Goal: Contribute content: Add original content to the website for others to see

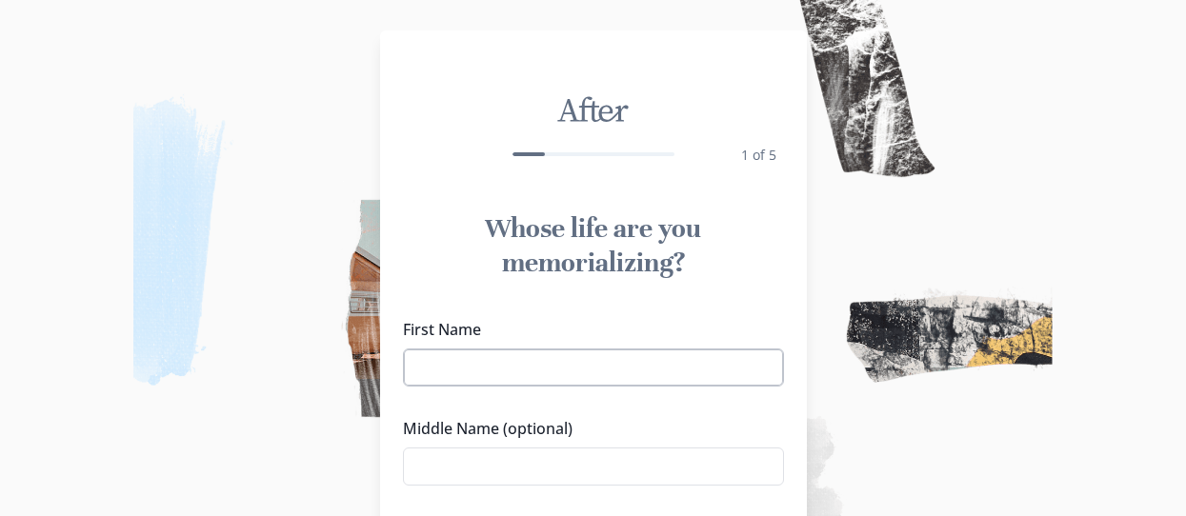
click at [674, 376] on input "First Name" at bounding box center [593, 368] width 381 height 38
type input "[PERSON_NAME]"
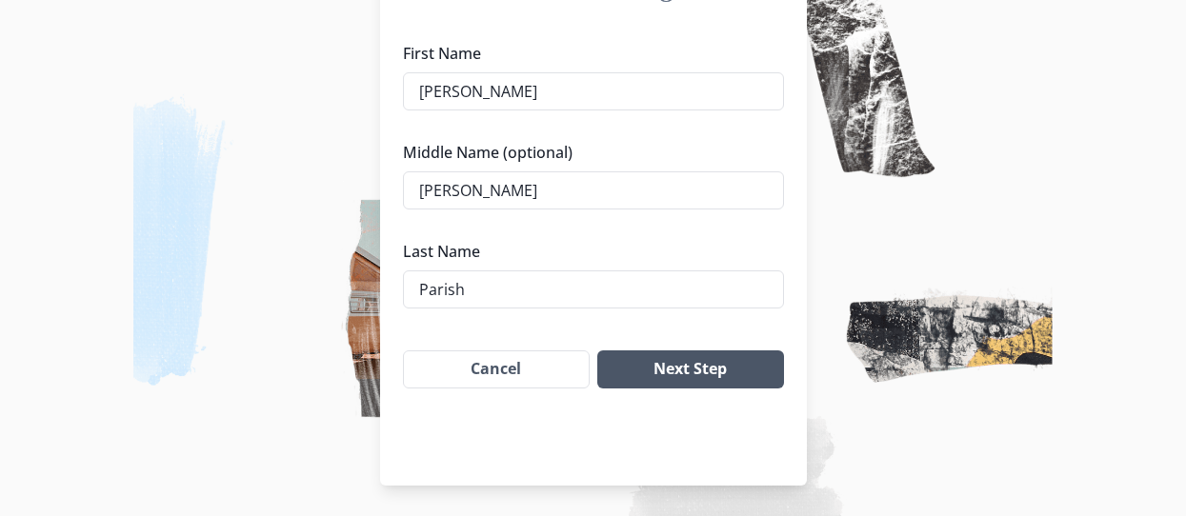
type input "Parish"
click at [745, 368] on button "Next Step" at bounding box center [690, 370] width 186 height 38
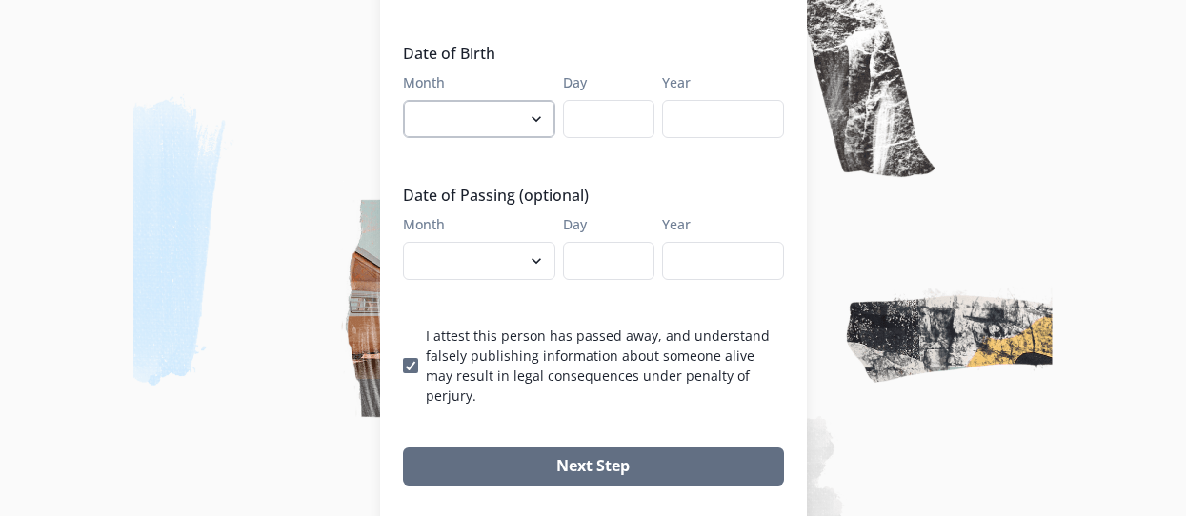
click at [543, 100] on select "January February March April May June July August September October November De…" at bounding box center [479, 119] width 152 height 38
select select "10"
click at [603, 100] on input "Day" at bounding box center [608, 119] width 91 height 38
type input "22"
type input "1985"
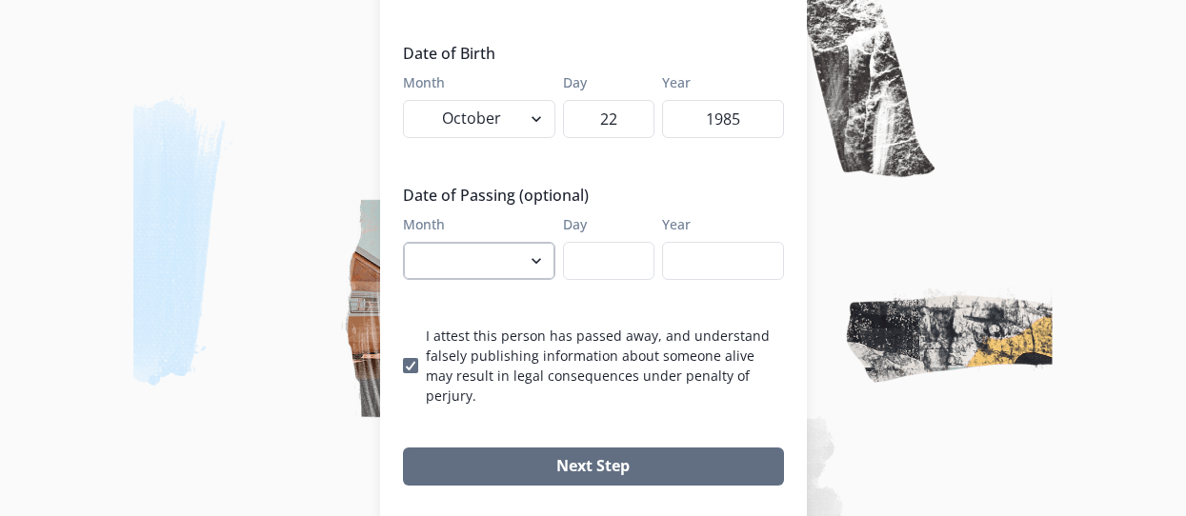
click at [536, 242] on select "January February March April May June July August September October November De…" at bounding box center [479, 261] width 152 height 38
select select "9"
click at [609, 242] on input "Day" at bounding box center [608, 261] width 91 height 38
type input "2"
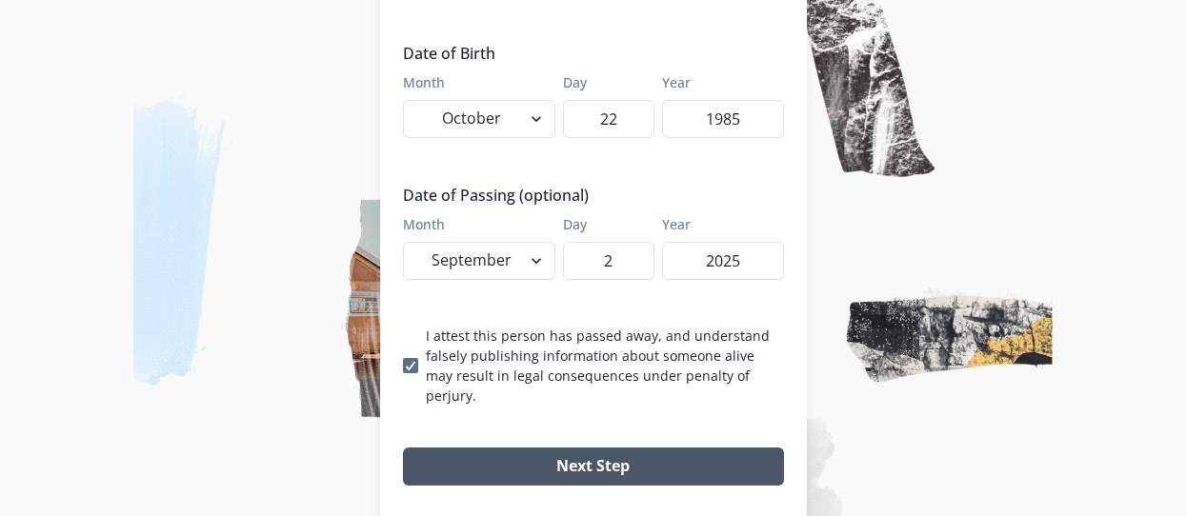
type input "2025"
click at [537, 448] on button "Next Step" at bounding box center [593, 467] width 381 height 38
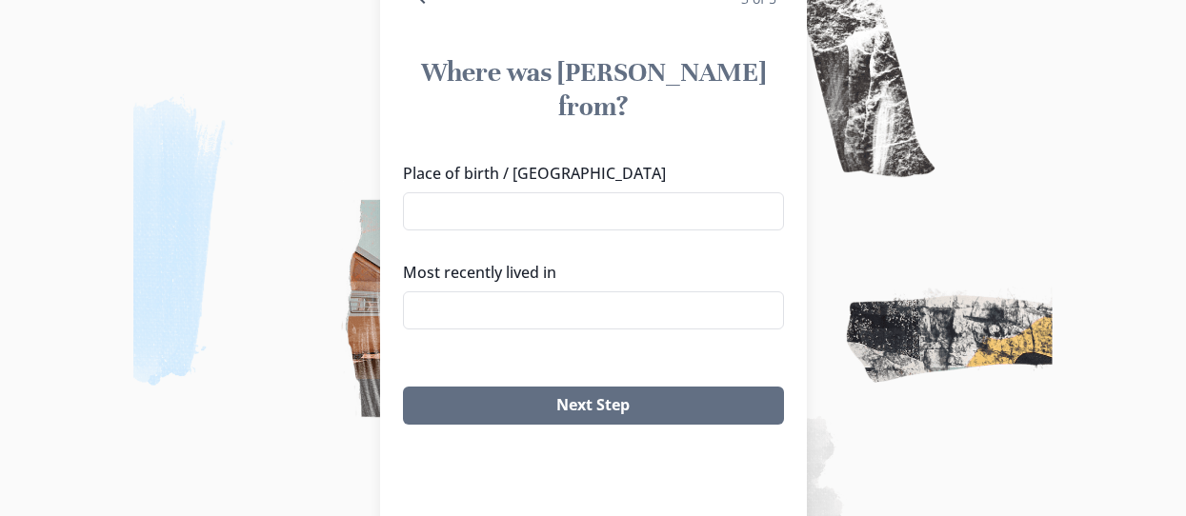
scroll to position [124, 0]
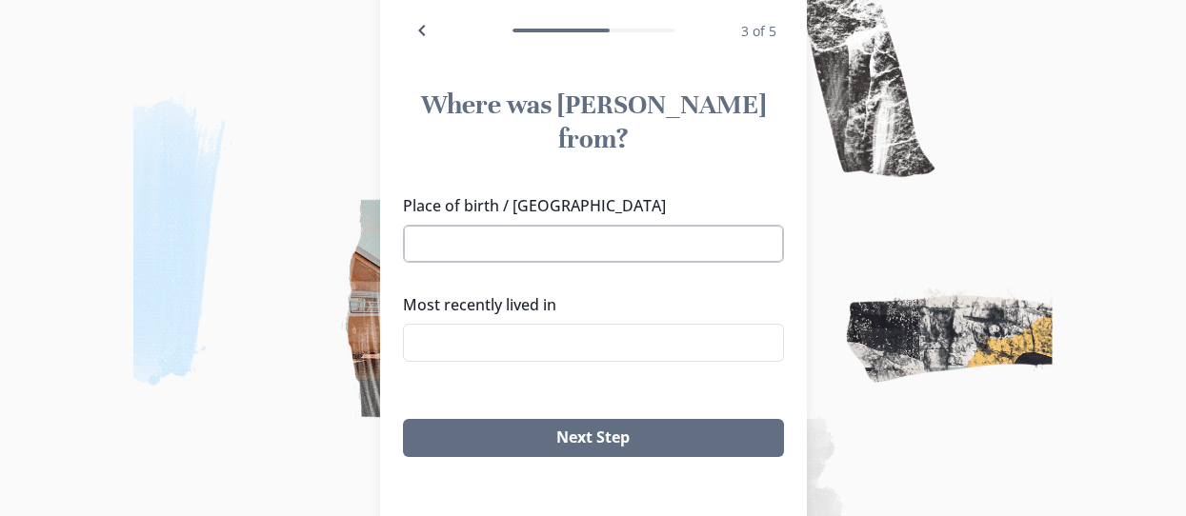
click at [551, 225] on input "Place of birth / [GEOGRAPHIC_DATA]" at bounding box center [593, 244] width 381 height 38
click at [501, 242] on li "[GEOGRAPHIC_DATA], [GEOGRAPHIC_DATA]" at bounding box center [600, 244] width 366 height 30
type input "[GEOGRAPHIC_DATA], [GEOGRAPHIC_DATA]"
click at [500, 324] on input "Most recently lived in" at bounding box center [593, 343] width 381 height 38
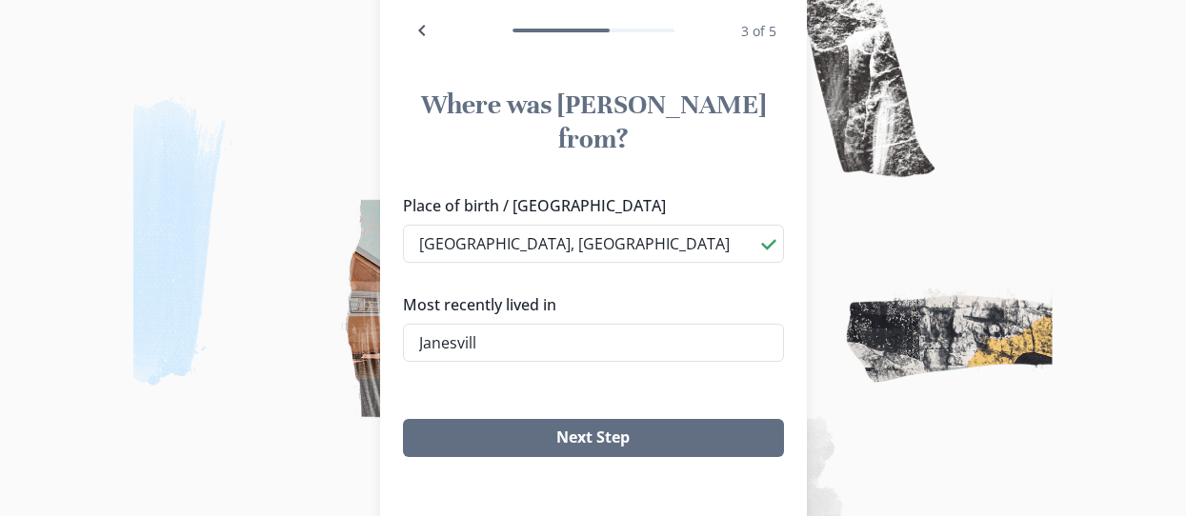
click at [469, 338] on li "[GEOGRAPHIC_DATA], [GEOGRAPHIC_DATA]" at bounding box center [600, 344] width 379 height 30
type input "[GEOGRAPHIC_DATA], [GEOGRAPHIC_DATA]"
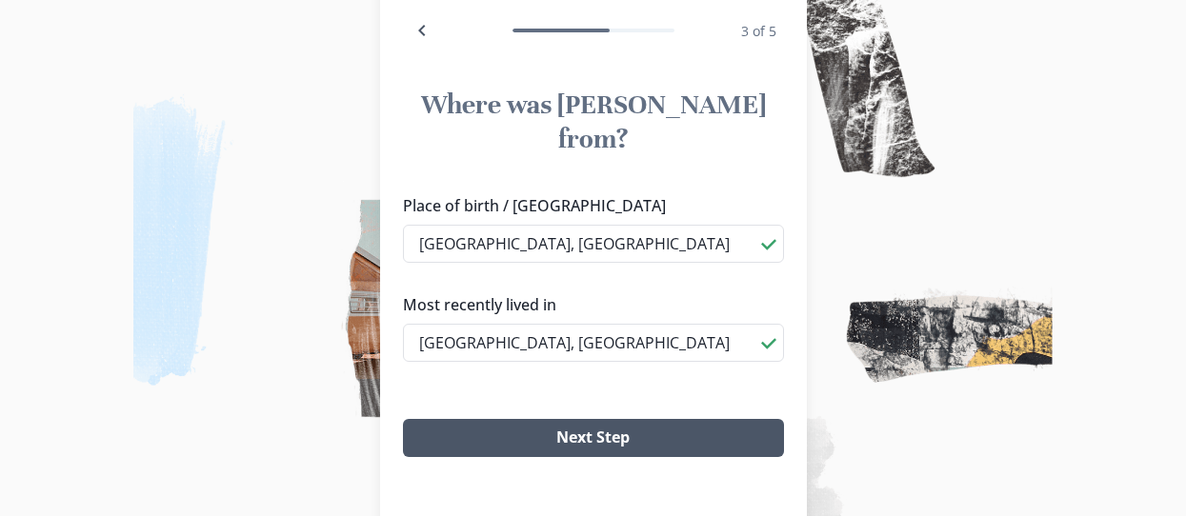
click at [542, 419] on button "Next Step" at bounding box center [593, 438] width 381 height 38
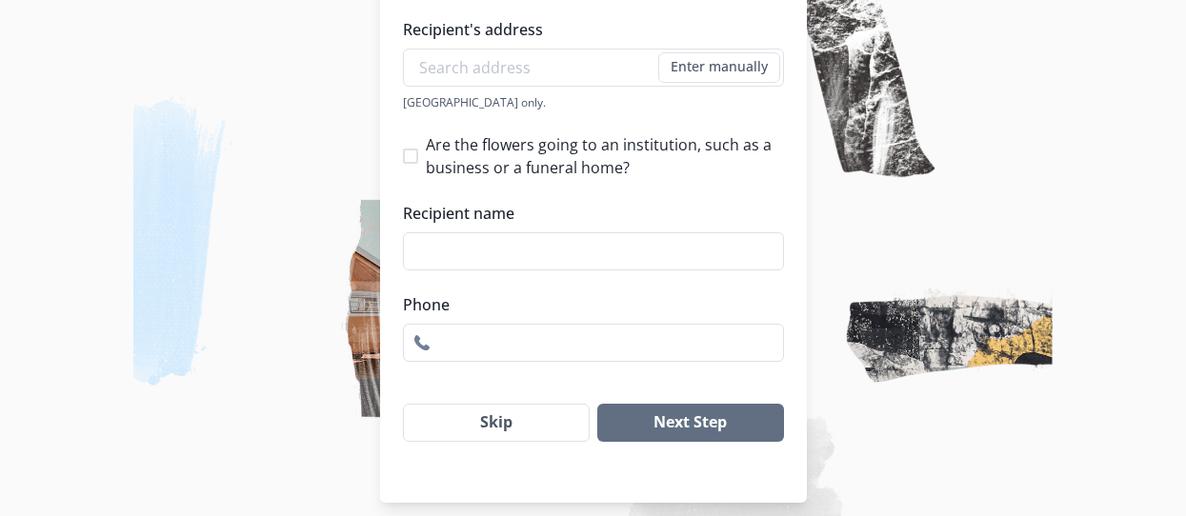
scroll to position [391, 0]
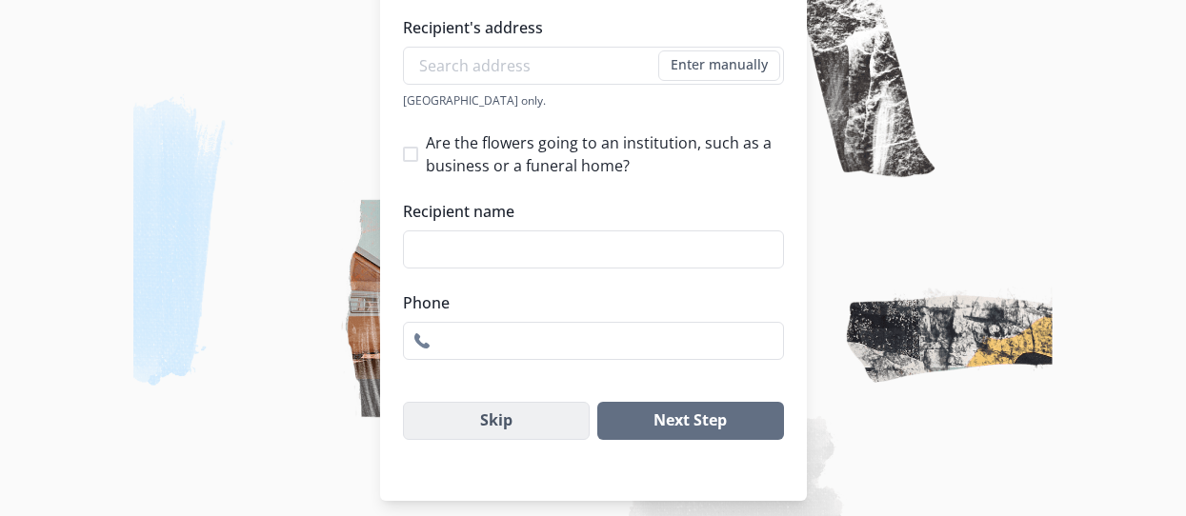
click at [533, 425] on button "Skip" at bounding box center [497, 421] width 188 height 38
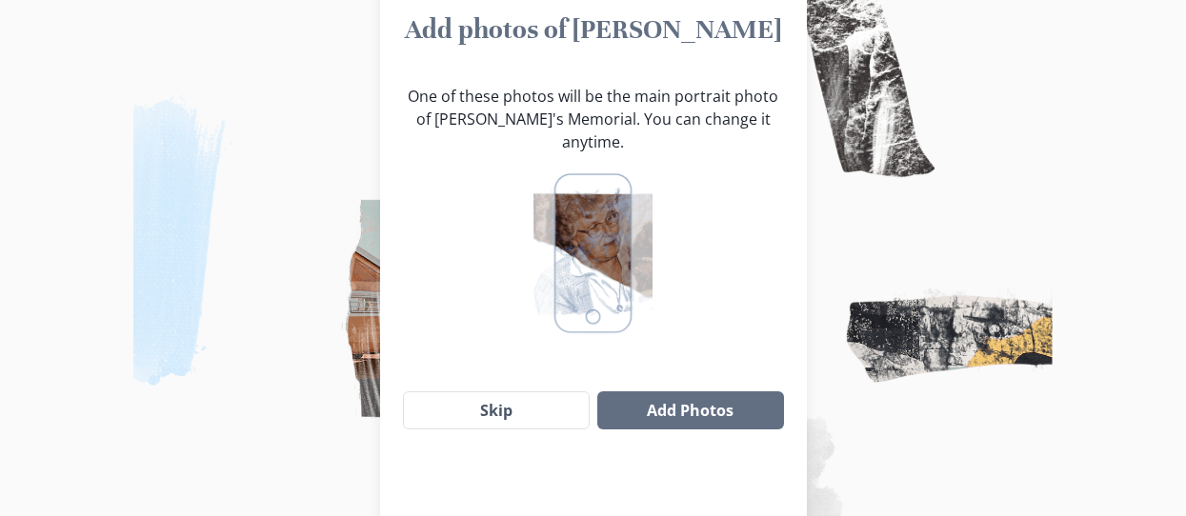
scroll to position [200, 0]
click at [558, 391] on button "Skip" at bounding box center [497, 410] width 188 height 38
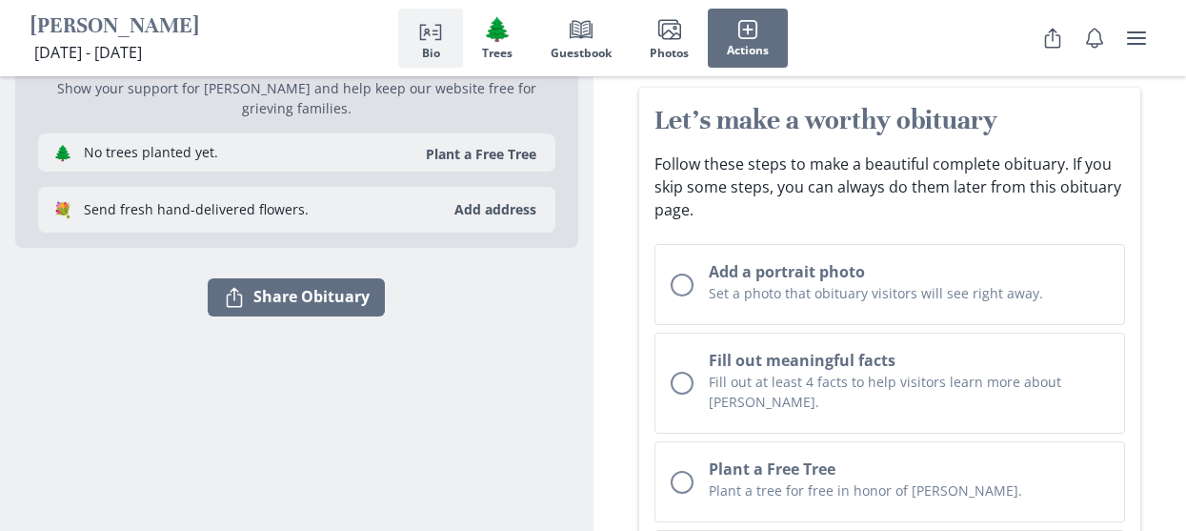
scroll to position [229, 0]
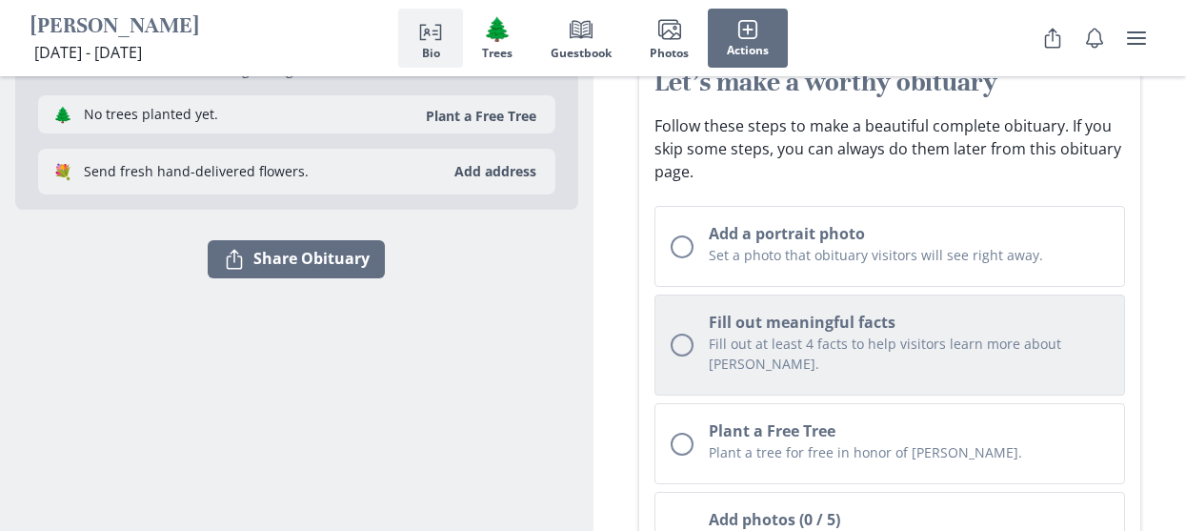
click at [683, 336] on div "Unchecked circle" at bounding box center [682, 345] width 23 height 23
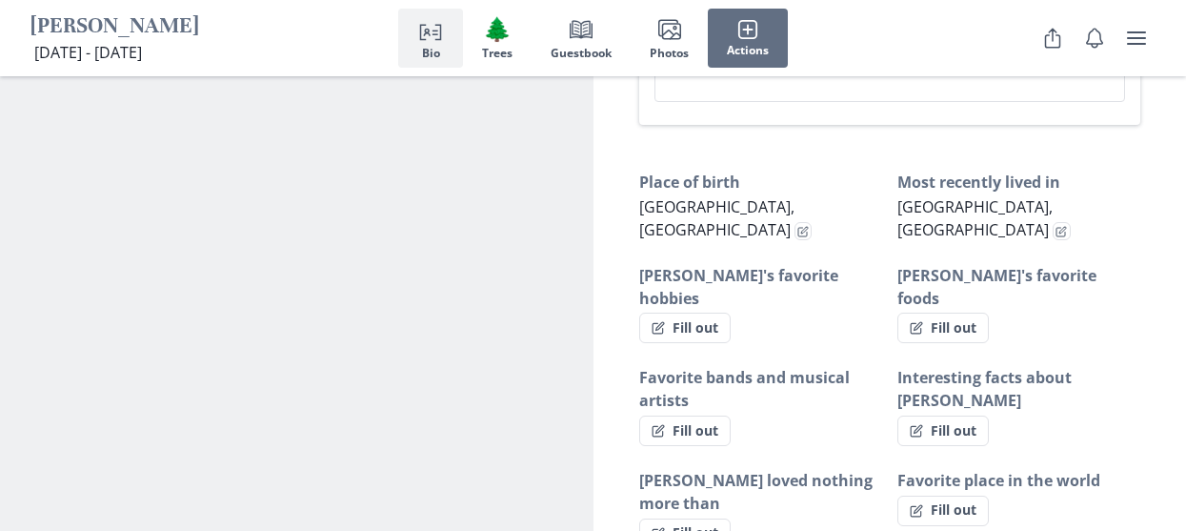
scroll to position [1304, 0]
click at [707, 517] on button "Fill out" at bounding box center [684, 532] width 91 height 30
select select "[PERSON_NAME] loved nothing more than"
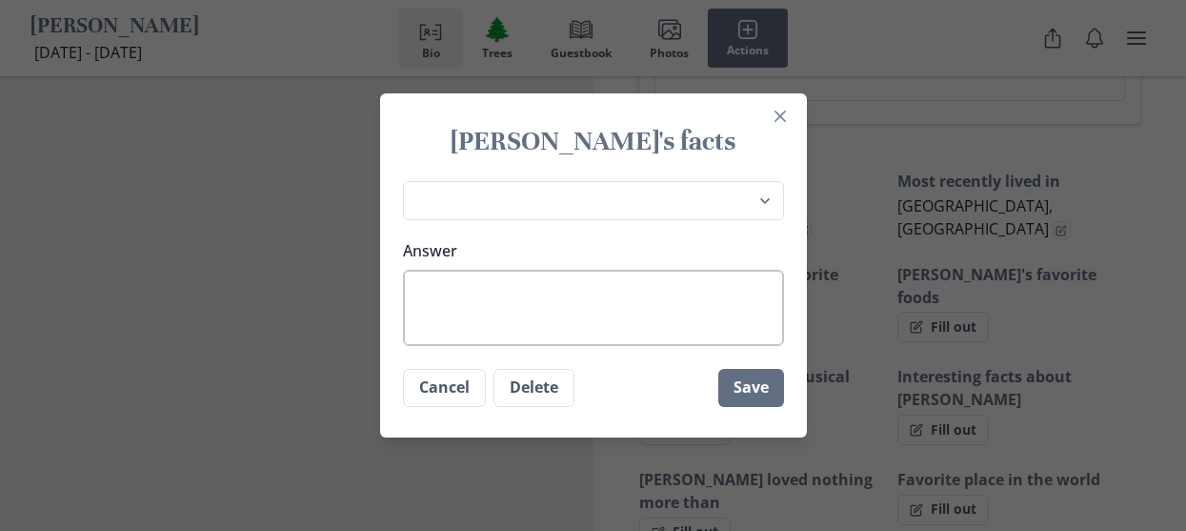
click at [641, 294] on textarea "Answer" at bounding box center [593, 308] width 381 height 76
click at [452, 394] on button "Cancel" at bounding box center [444, 388] width 83 height 38
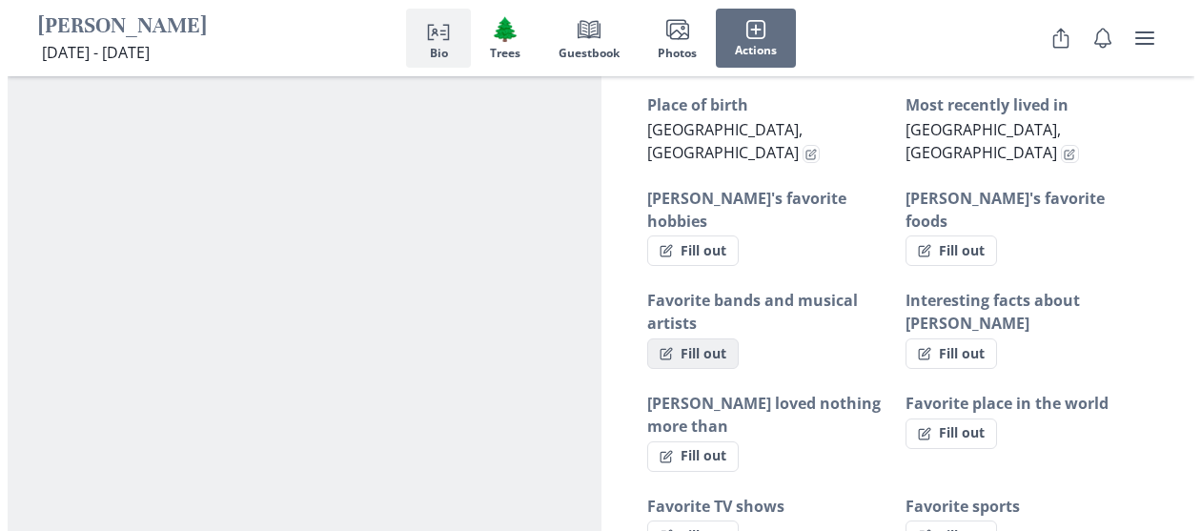
scroll to position [1342, 0]
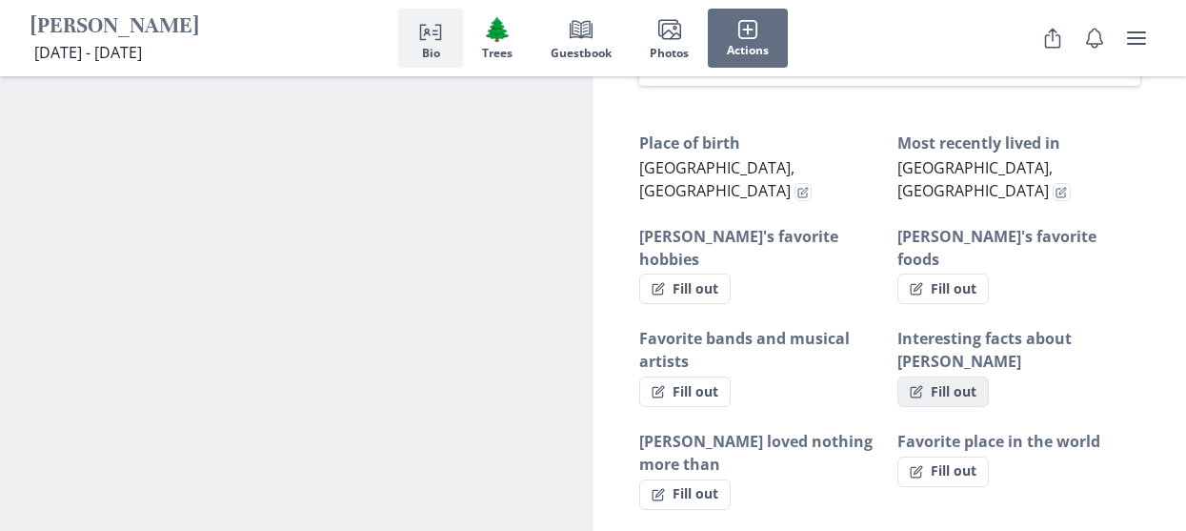
click at [955, 376] on button "Fill out" at bounding box center [943, 391] width 91 height 30
select select "Interesting facts about [PERSON_NAME]"
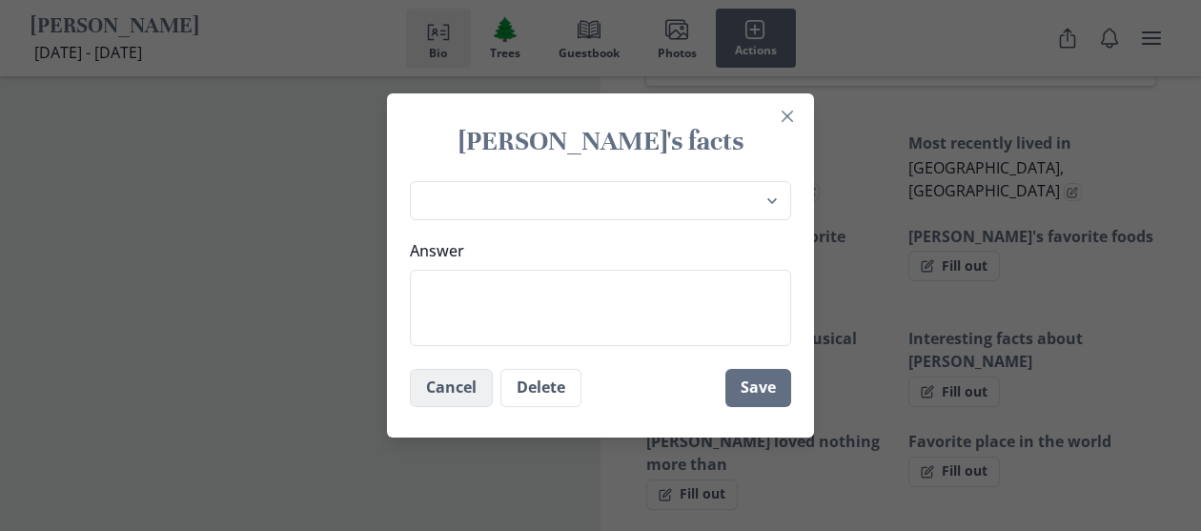
click at [469, 398] on button "Cancel" at bounding box center [451, 388] width 83 height 38
